Goal: Information Seeking & Learning: Learn about a topic

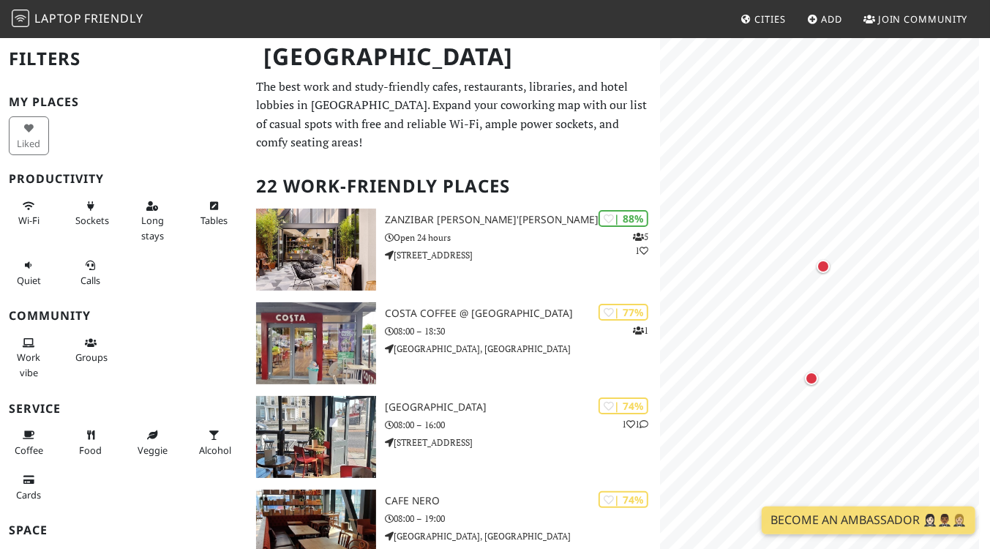
click at [824, 264] on div "Map marker" at bounding box center [823, 266] width 13 height 13
click at [824, 184] on link "Soren & Son" at bounding box center [823, 182] width 97 height 18
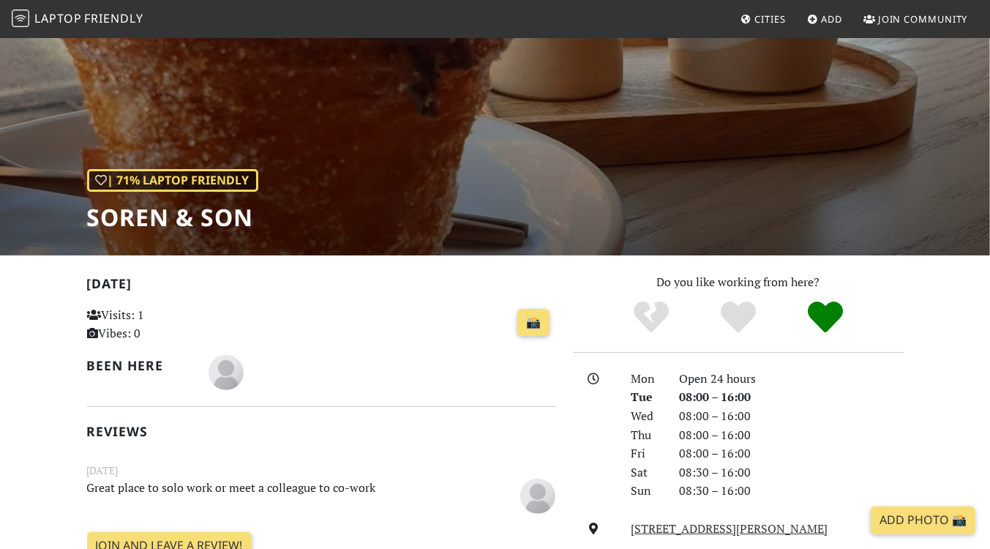
scroll to position [88, 0]
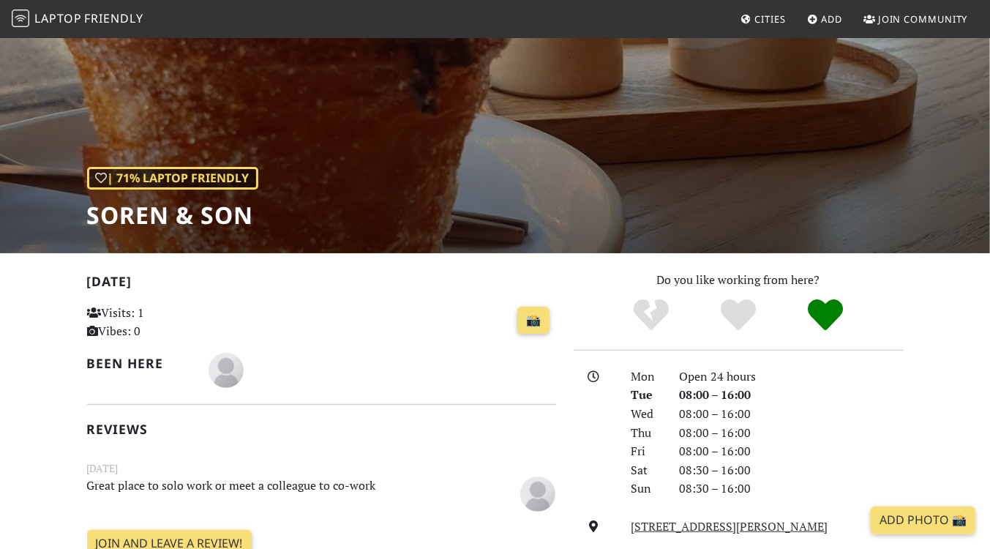
click at [767, 14] on span "Cities" at bounding box center [770, 18] width 31 height 13
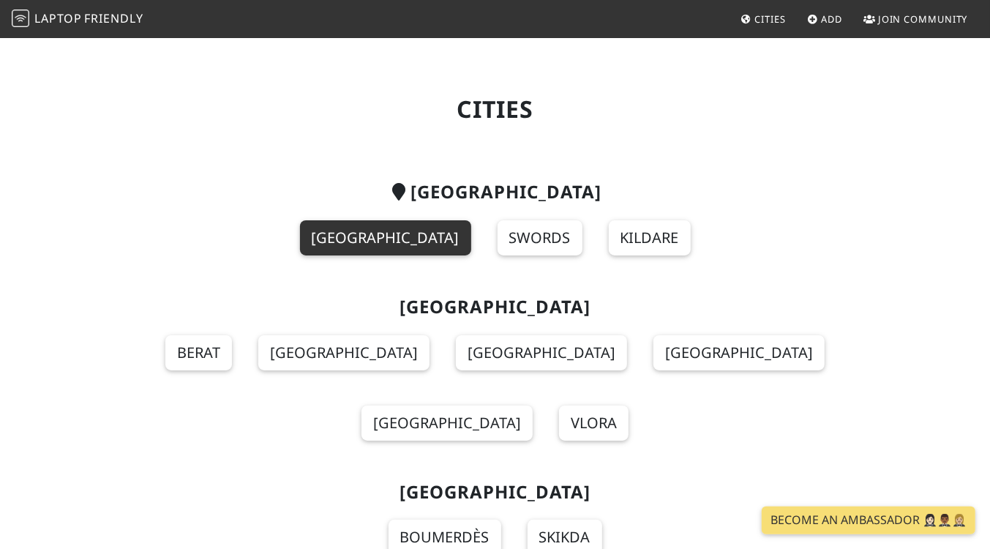
click at [382, 253] on link "[GEOGRAPHIC_DATA]" at bounding box center [385, 237] width 171 height 35
click at [384, 244] on link "[GEOGRAPHIC_DATA]" at bounding box center [385, 237] width 171 height 35
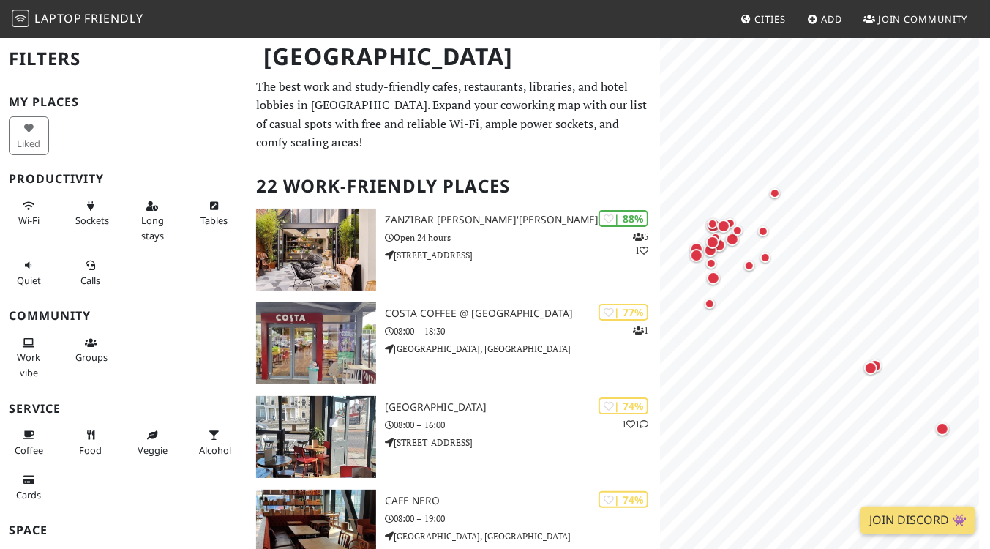
click at [15, 220] on button "Wi-Fi" at bounding box center [29, 213] width 40 height 39
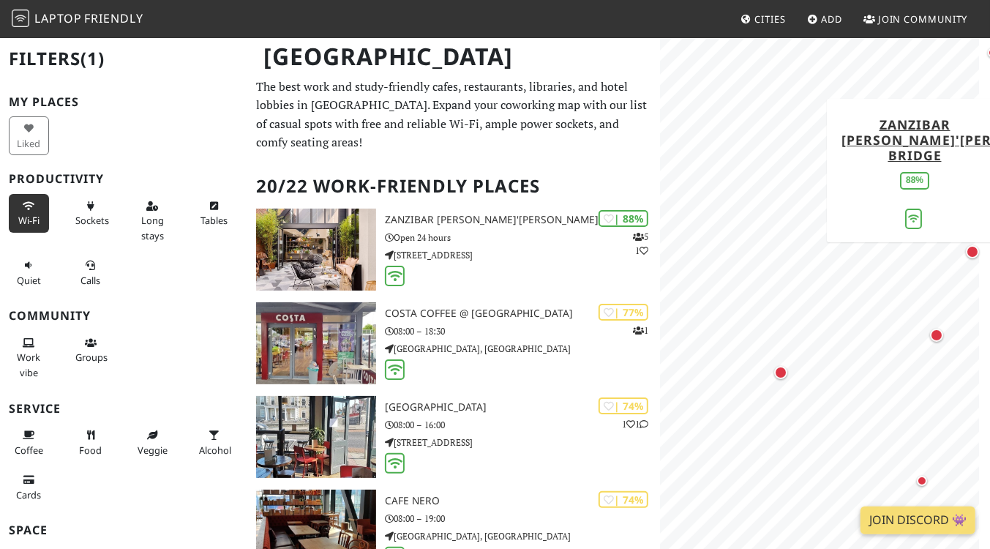
click at [785, 378] on div "Map marker" at bounding box center [788, 380] width 29 height 29
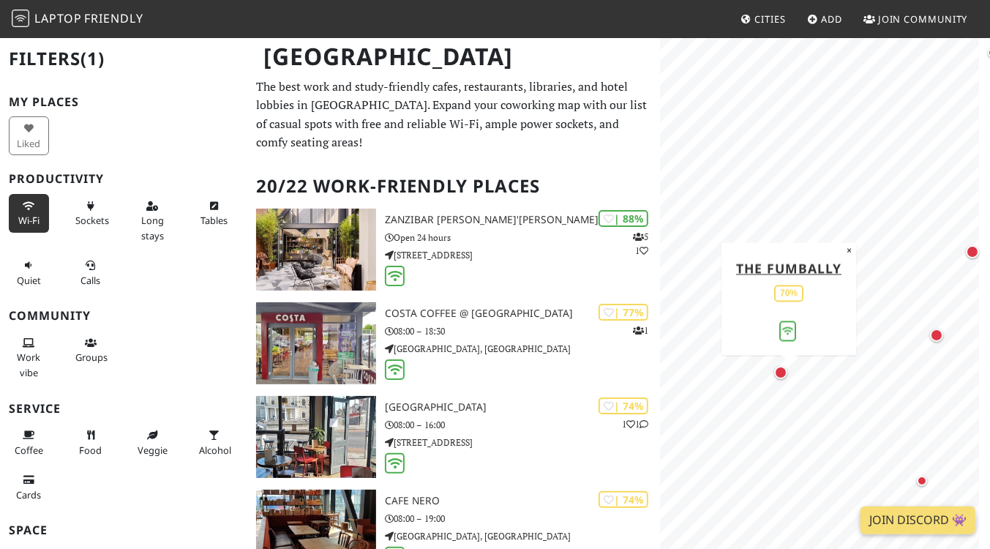
click at [802, 272] on link "The Fumbally" at bounding box center [788, 268] width 105 height 18
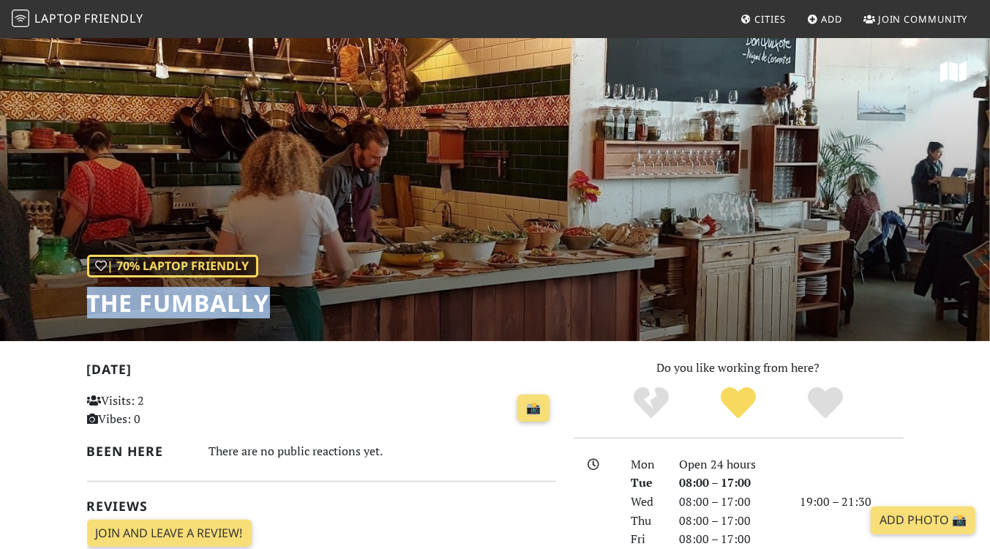
drag, startPoint x: 278, startPoint y: 306, endPoint x: 64, endPoint y: 315, distance: 214.0
click at [64, 315] on div "| 70% Laptop Friendly The Fumbally" at bounding box center [495, 189] width 990 height 305
copy h1 "The Fumbally"
